Goal: Information Seeking & Learning: Understand process/instructions

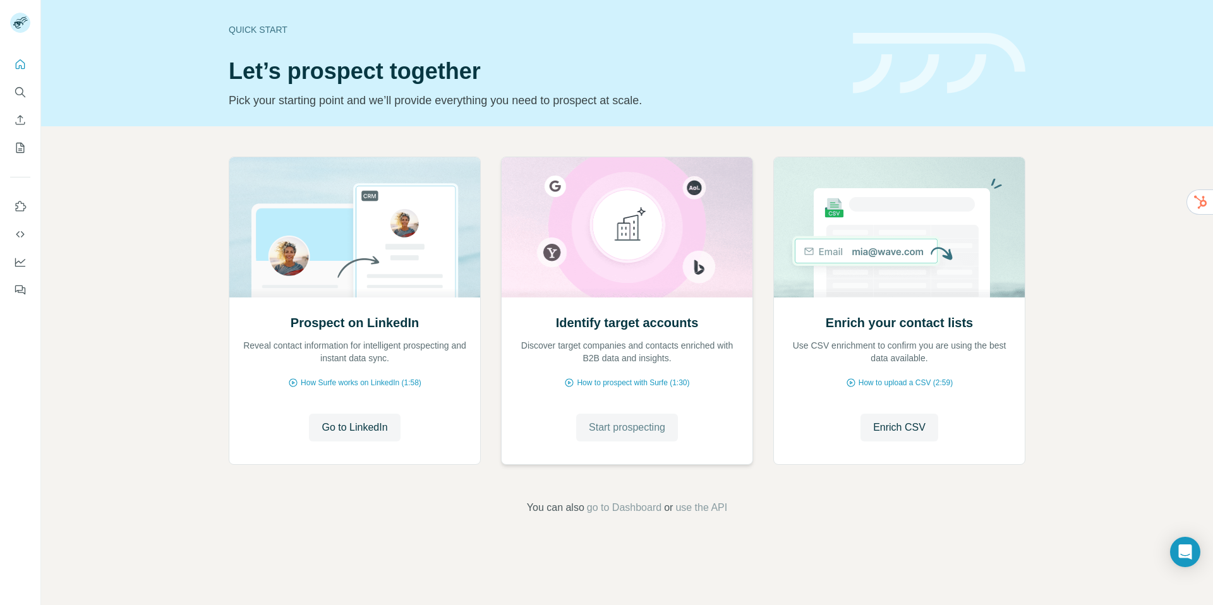
click at [620, 429] on span "Start prospecting" at bounding box center [627, 427] width 76 height 15
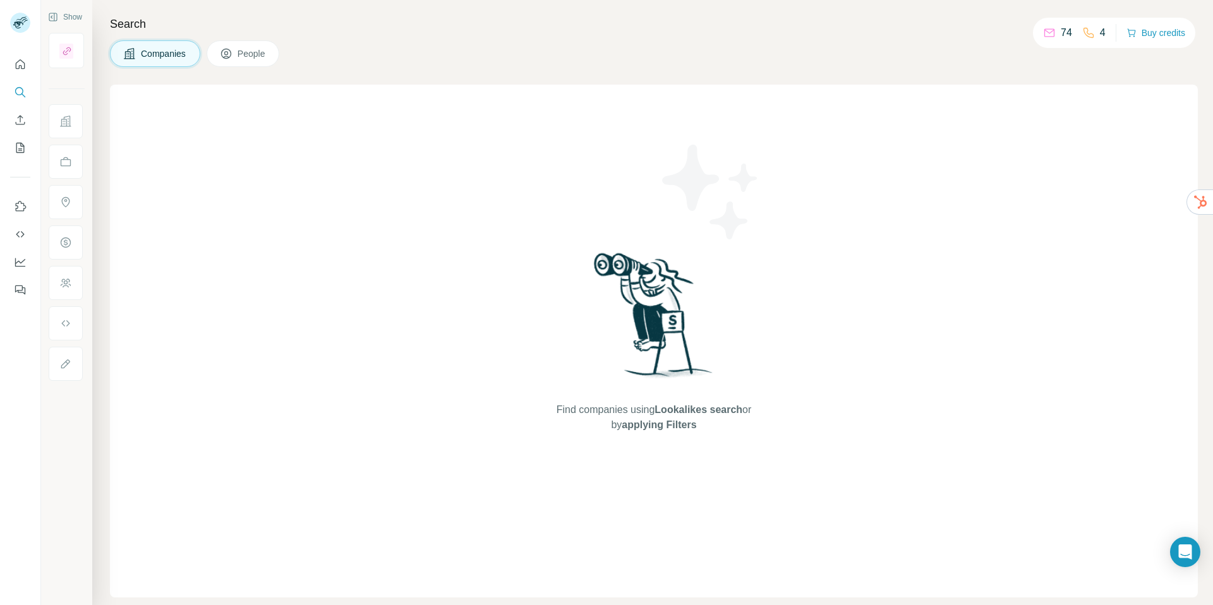
click at [240, 61] on button "People" at bounding box center [243, 53] width 73 height 27
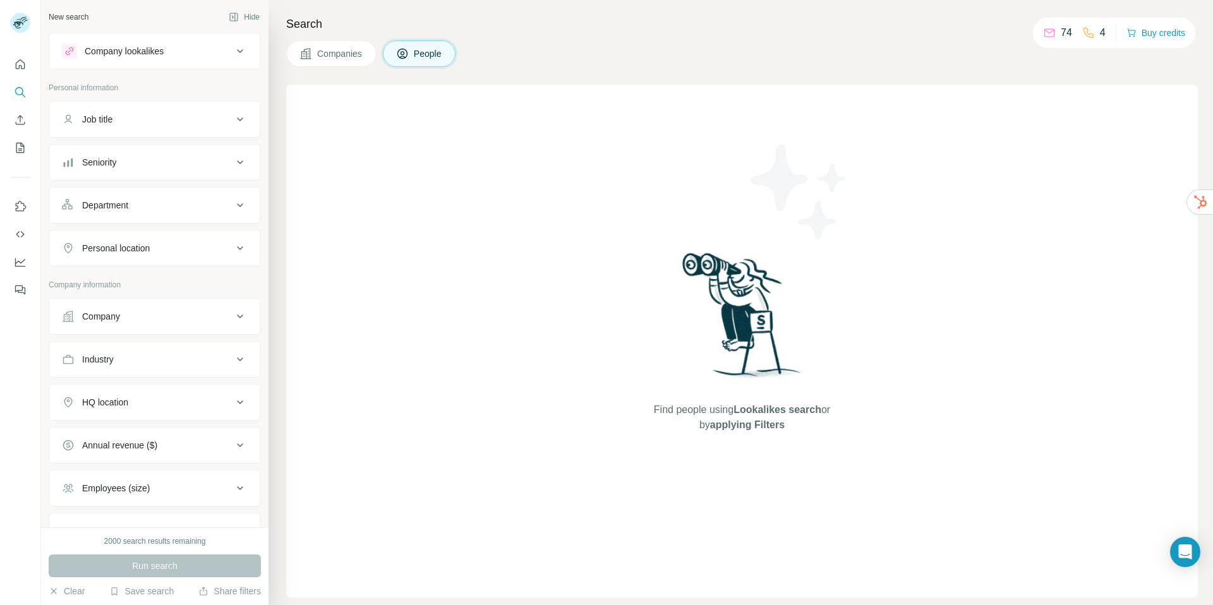
click at [325, 54] on span "Companies" at bounding box center [340, 53] width 46 height 13
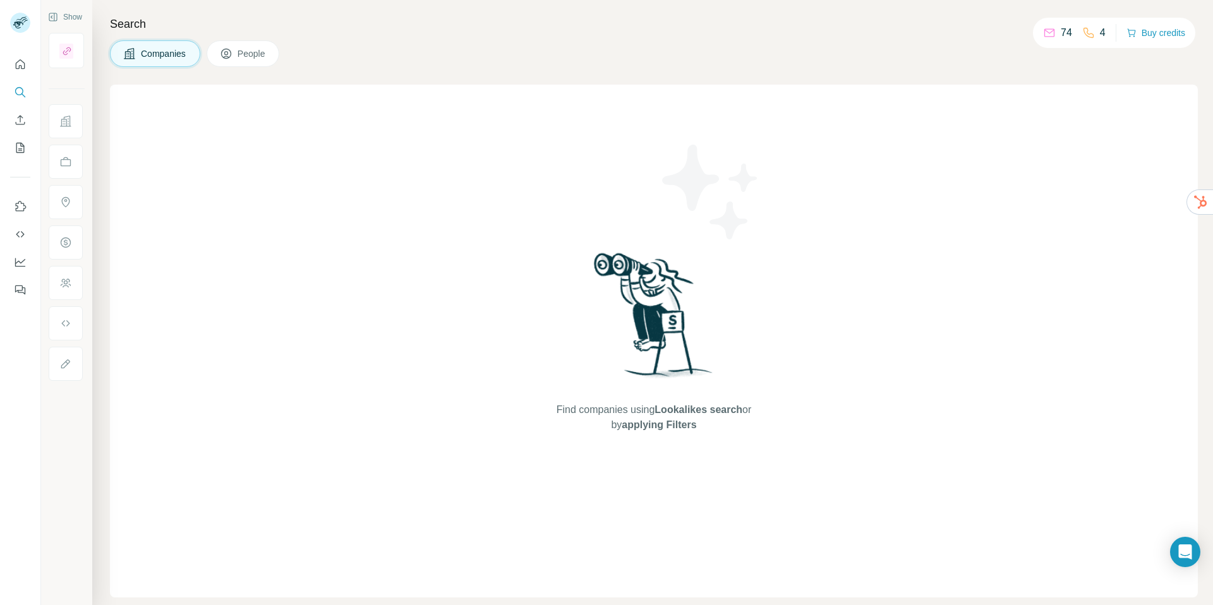
click at [1061, 35] on p "74" at bounding box center [1066, 32] width 11 height 15
click at [1047, 34] on icon at bounding box center [1049, 33] width 13 height 13
click at [940, 32] on h4 "Search" at bounding box center [654, 24] width 1088 height 18
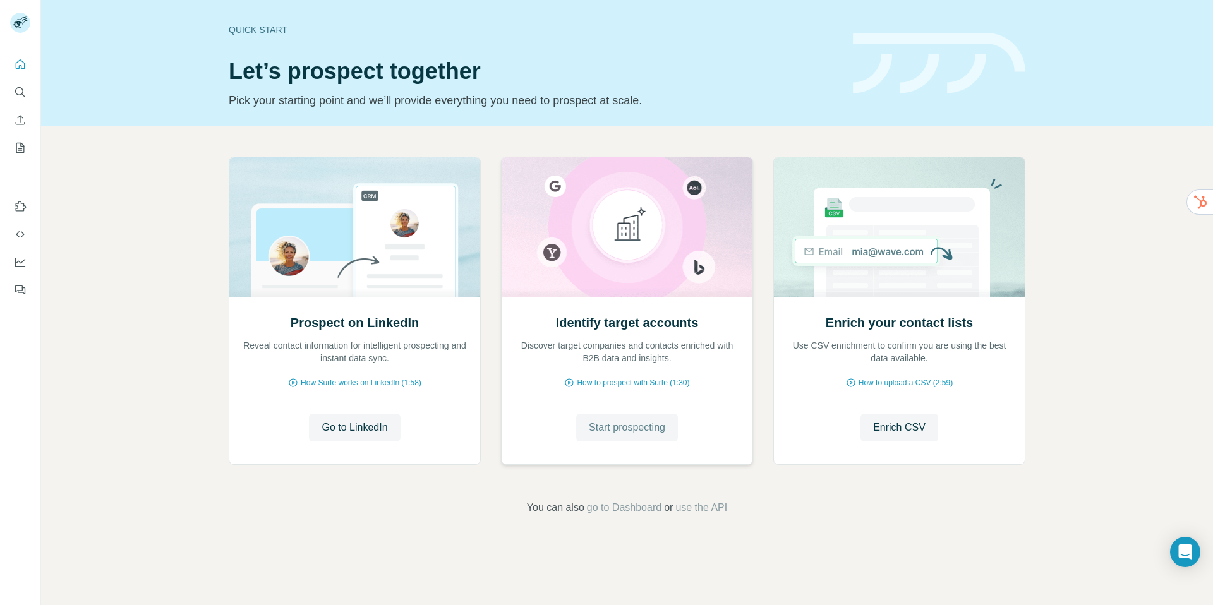
click at [628, 420] on button "Start prospecting" at bounding box center [627, 428] width 102 height 28
click at [628, 382] on span "How to prospect with Surfe (1:30)" at bounding box center [633, 382] width 112 height 11
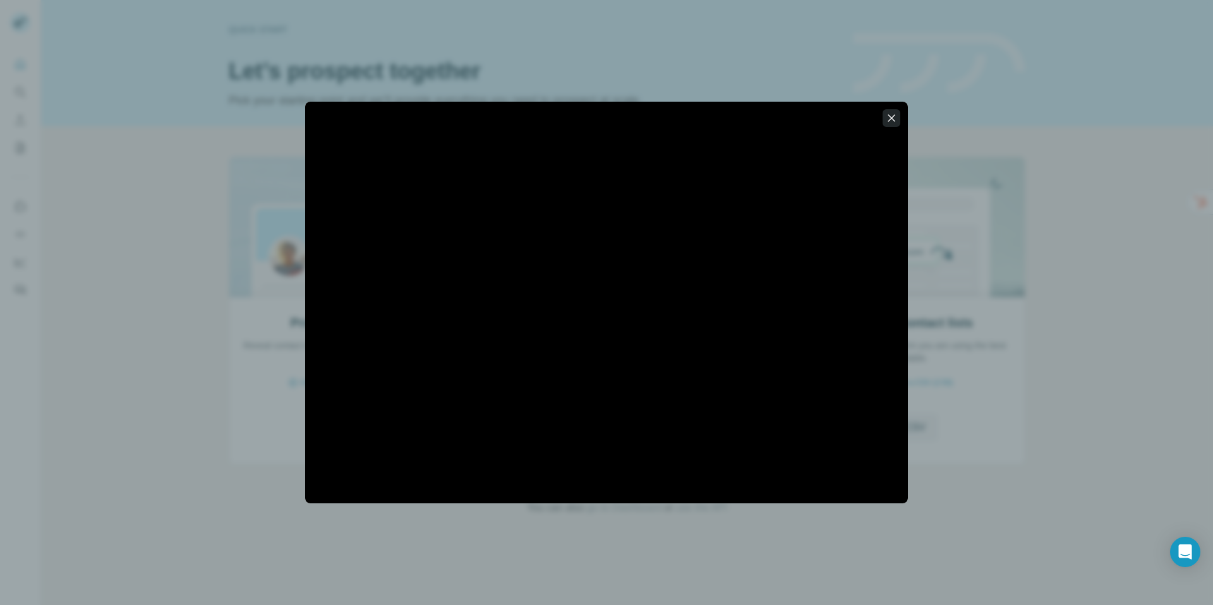
click at [897, 119] on icon "button" at bounding box center [891, 118] width 13 height 13
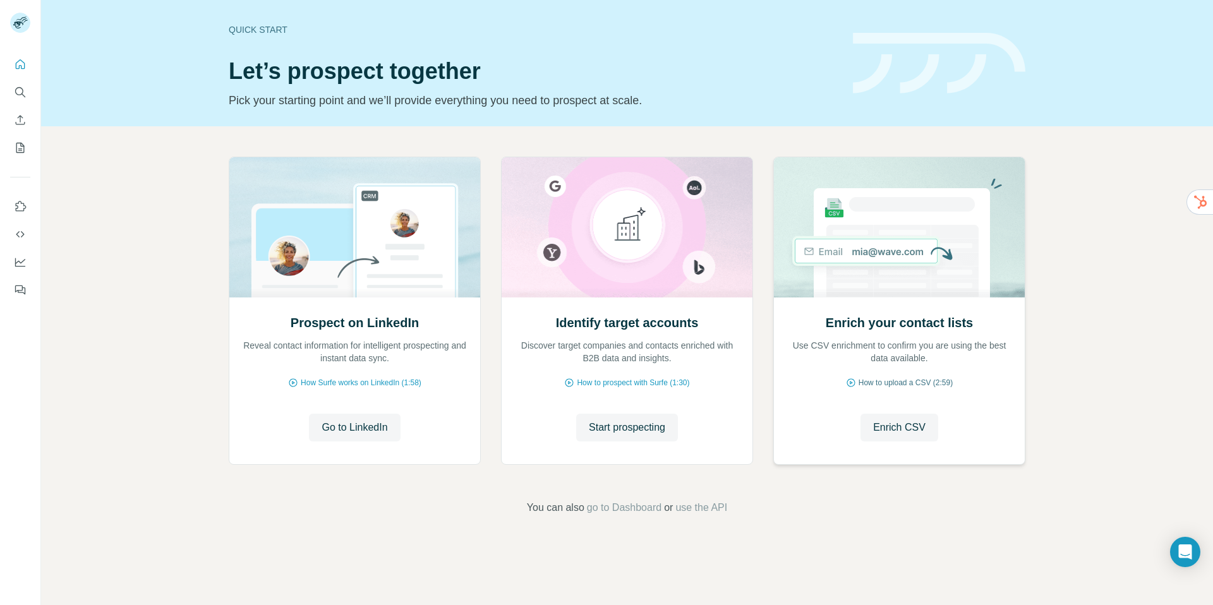
click at [876, 379] on span "How to upload a CSV (2:59)" at bounding box center [906, 382] width 94 height 11
